Goal: Information Seeking & Learning: Find specific page/section

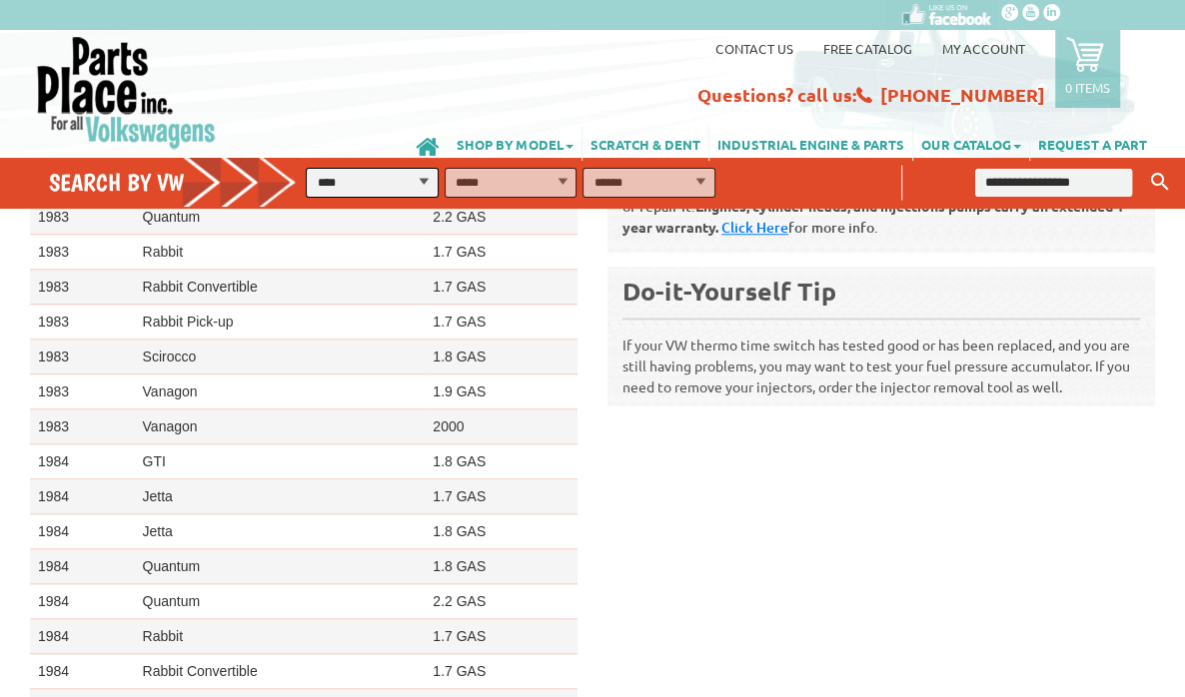
scroll to position [1528, 0]
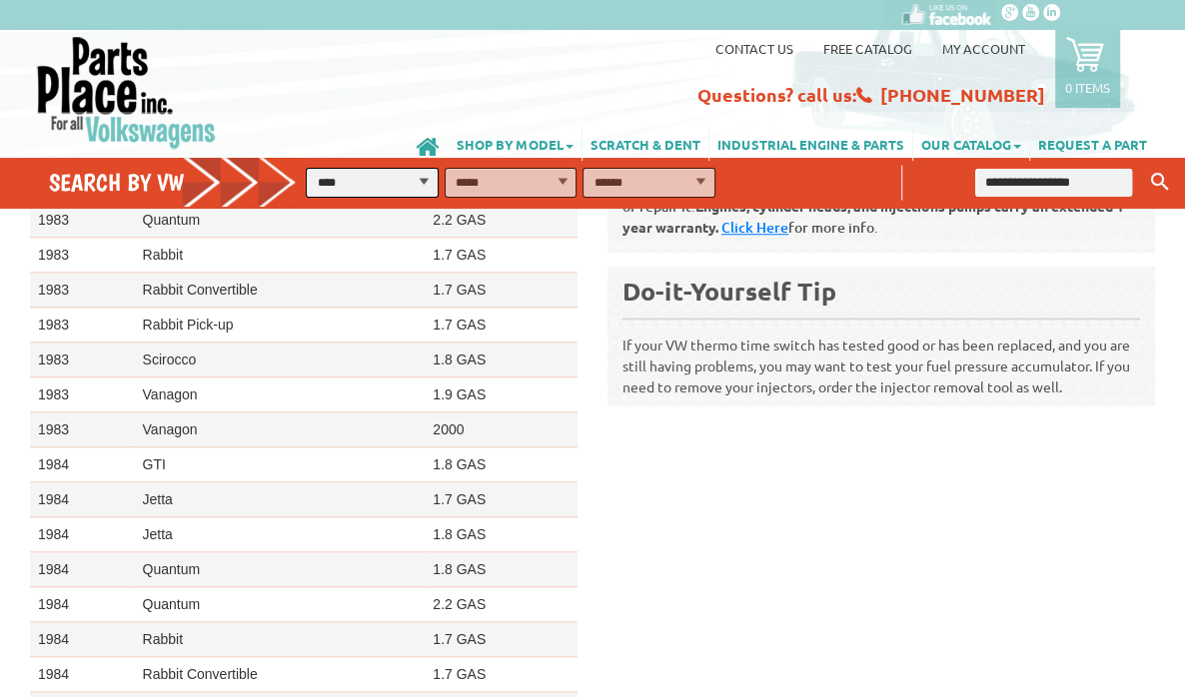
click at [365, 53] on link at bounding box center [211, 92] width 352 height 115
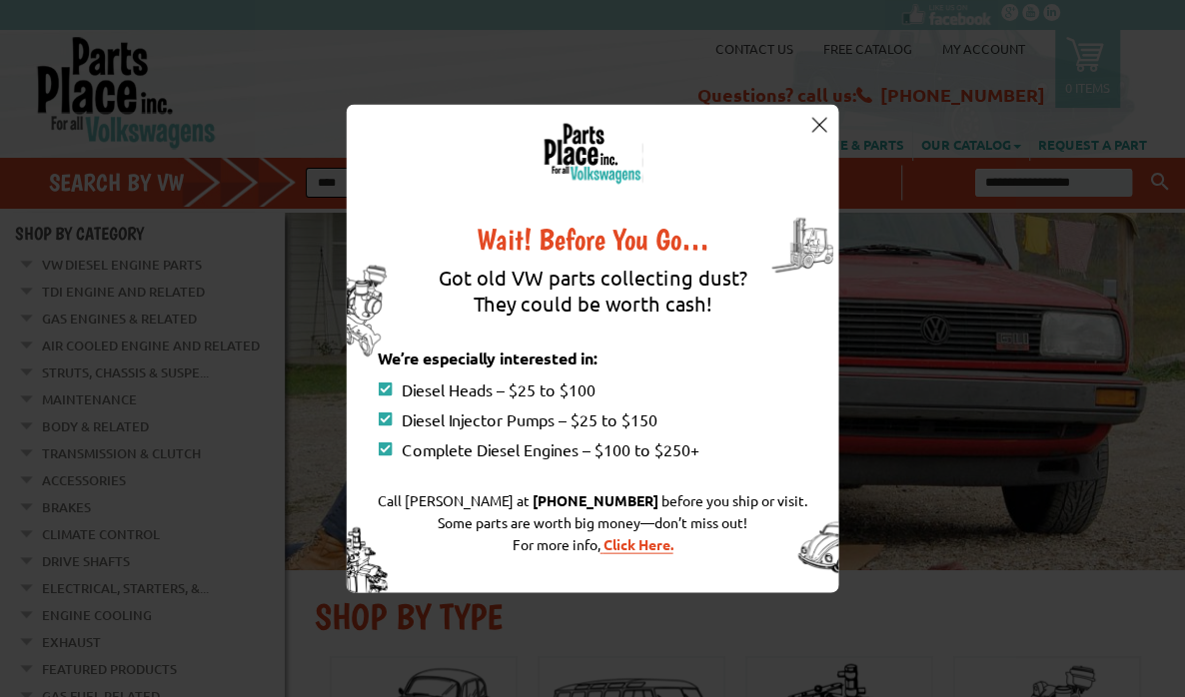
click at [583, 68] on div "Wait! Before You Go… Got old VW parts collecting dust? They could be worth cash…" at bounding box center [592, 348] width 1185 height 697
click at [226, 44] on div "Wait! Before You Go… Got old VW parts collecting dust? They could be worth cash…" at bounding box center [592, 348] width 1185 height 697
click at [646, 55] on div "Wait! Before You Go… Got old VW parts collecting dust? They could be worth cash…" at bounding box center [592, 348] width 1185 height 697
click at [819, 123] on img at bounding box center [818, 124] width 15 height 15
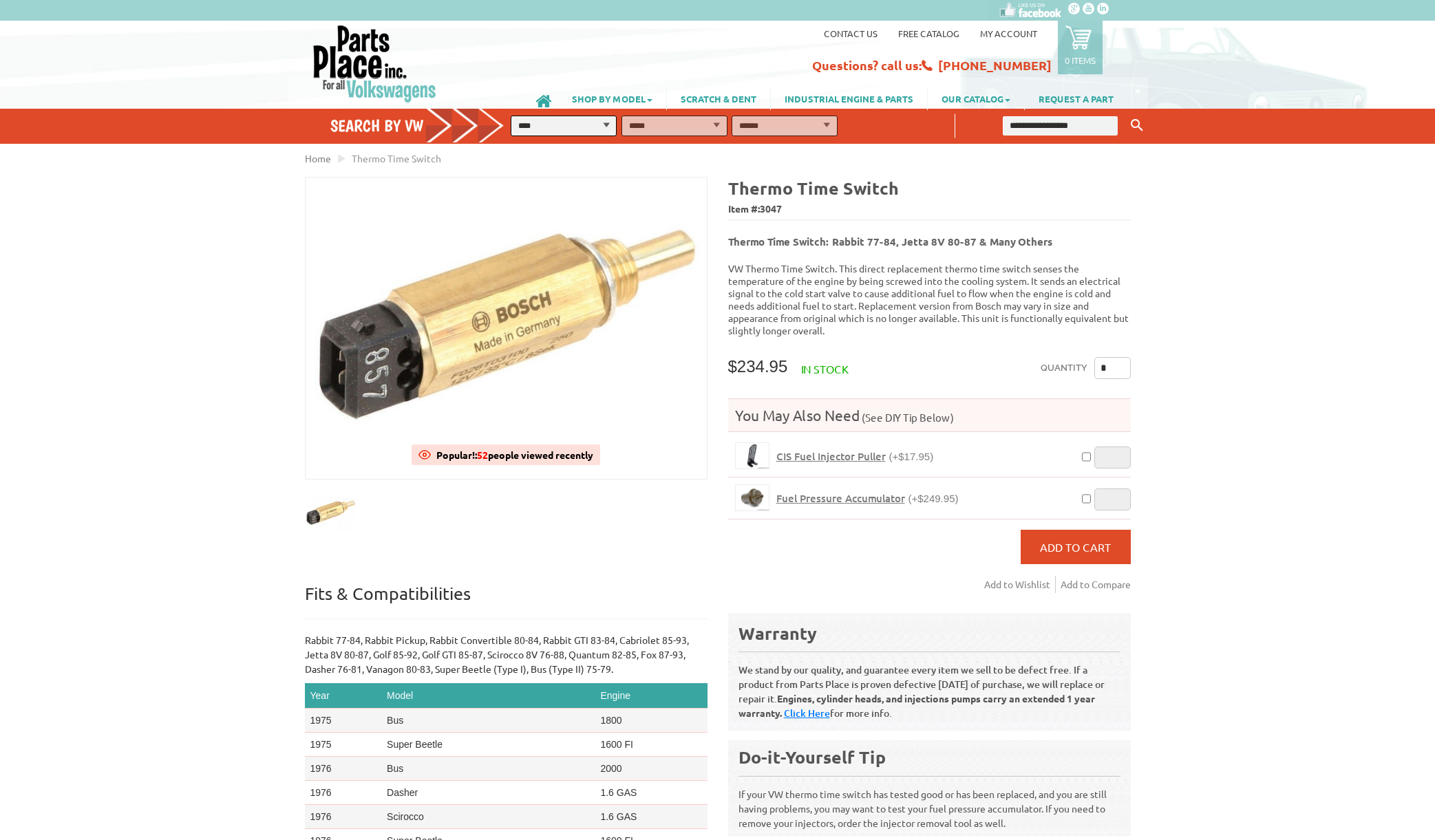
scroll to position [572, 0]
click at [1033, 125] on input "text" at bounding box center [1060, 126] width 115 height 19
click at [1126, 114] on button "Keyword Search" at bounding box center [1137, 125] width 21 height 23
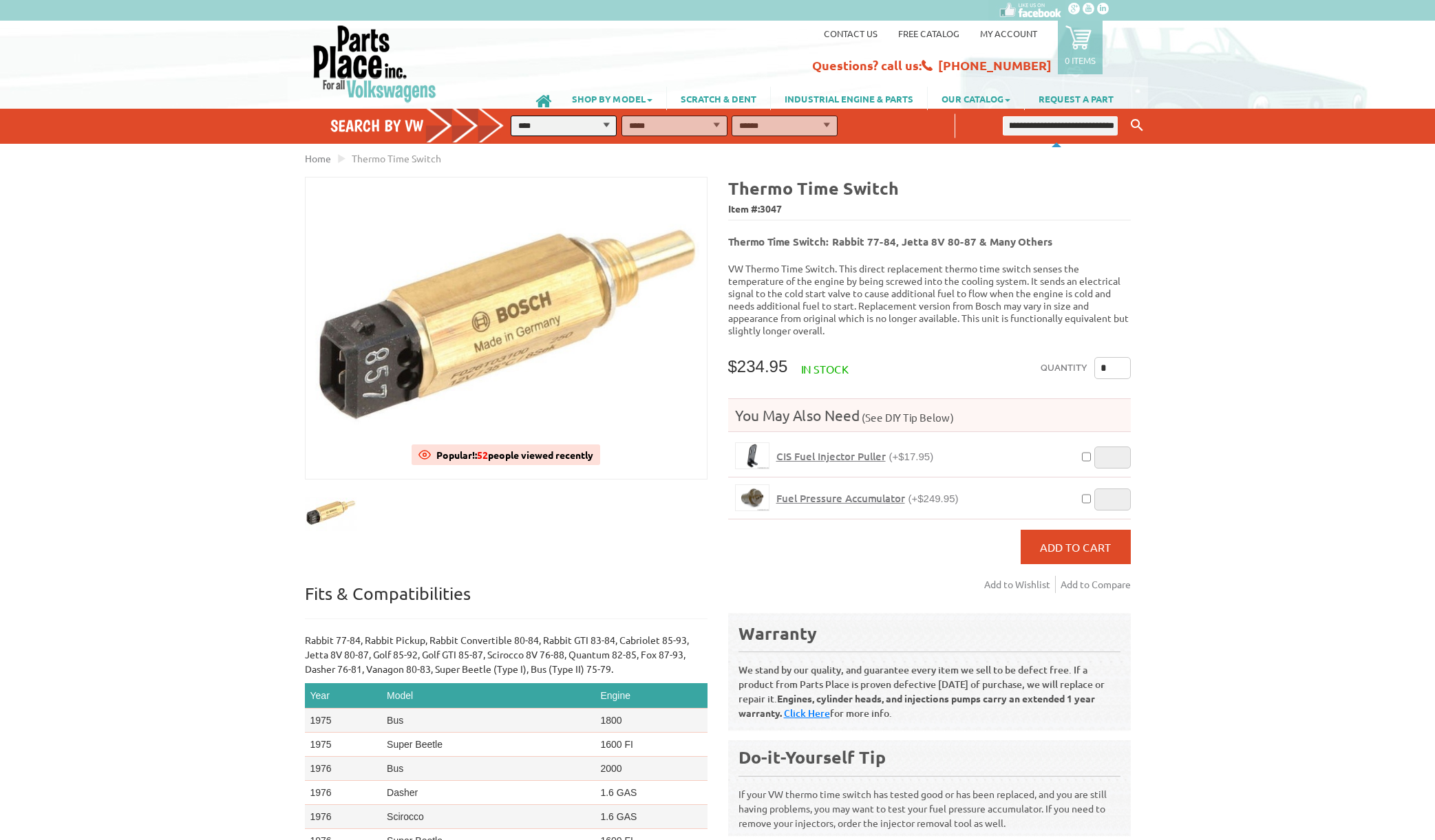
scroll to position [0, 29]
type input "**********"
click at [1126, 114] on button "Keyword Search" at bounding box center [1137, 125] width 21 height 23
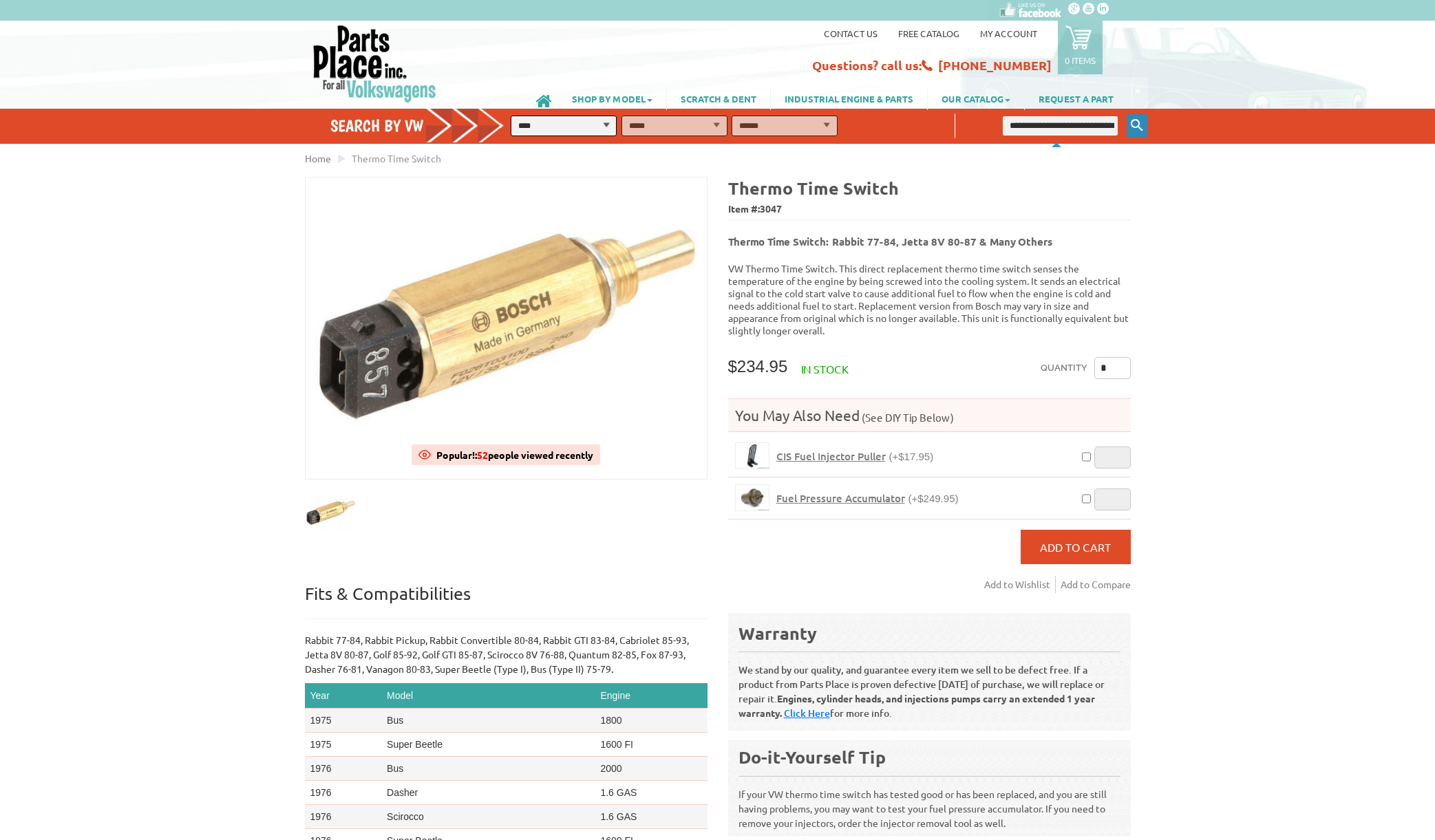
click at [1139, 117] on button "Keyword Search" at bounding box center [1137, 125] width 21 height 23
click at [1139, 122] on icon "Keyword Search" at bounding box center [1137, 125] width 12 height 12
